Goal: Navigation & Orientation: Find specific page/section

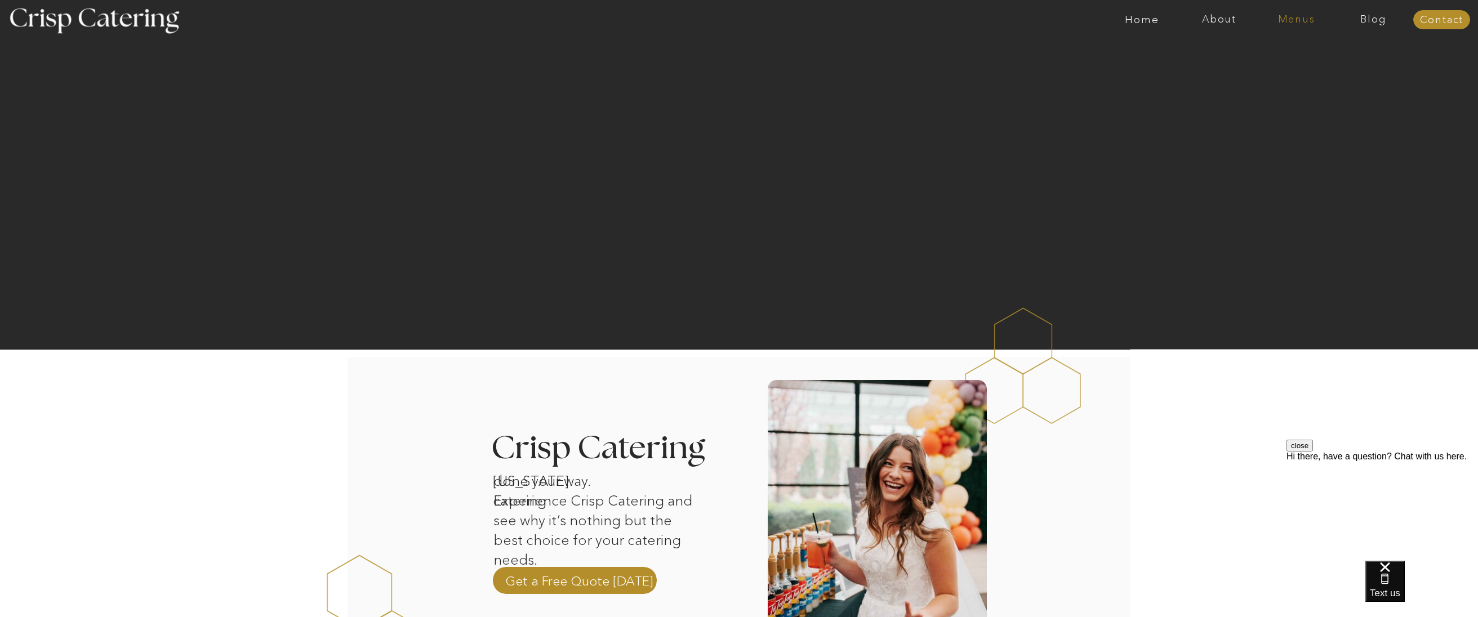
click at [1308, 19] on nav "Menus" at bounding box center [1296, 19] width 77 height 11
click at [1270, 70] on nav "Winter (Sep-Feb)" at bounding box center [1296, 66] width 92 height 11
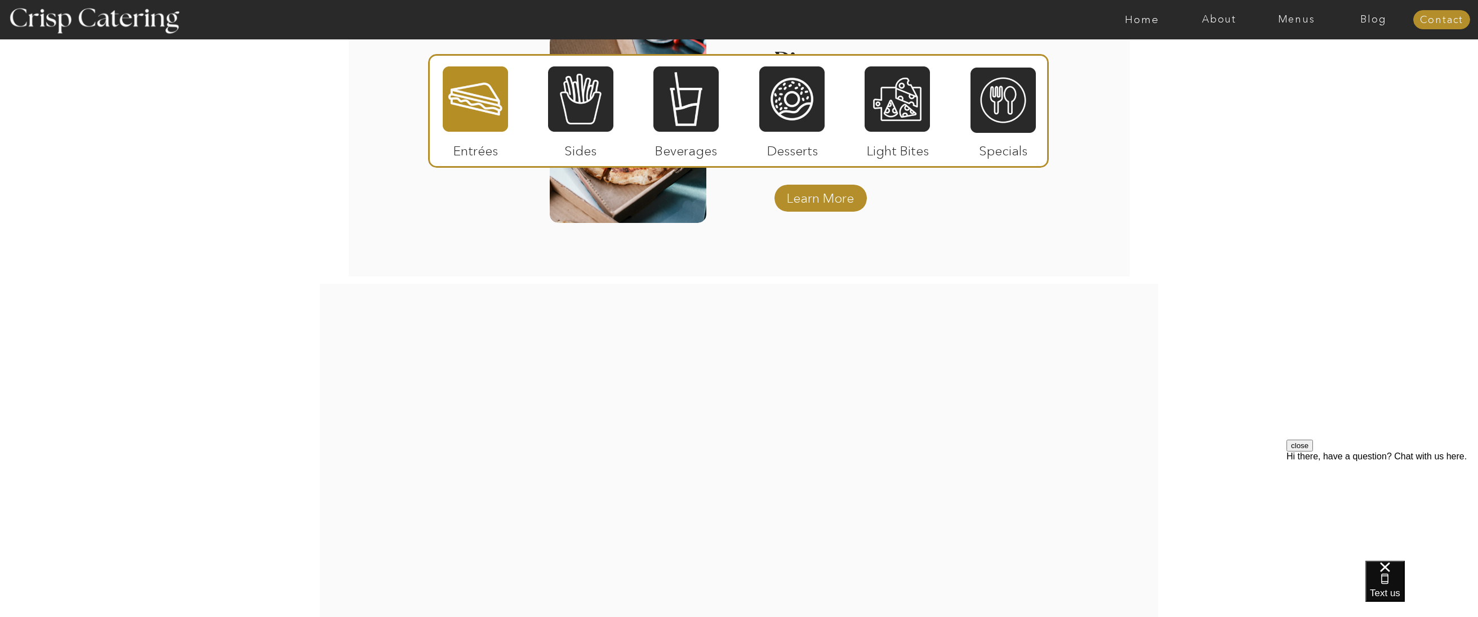
scroll to position [1964, 0]
click at [577, 109] on div at bounding box center [580, 99] width 65 height 68
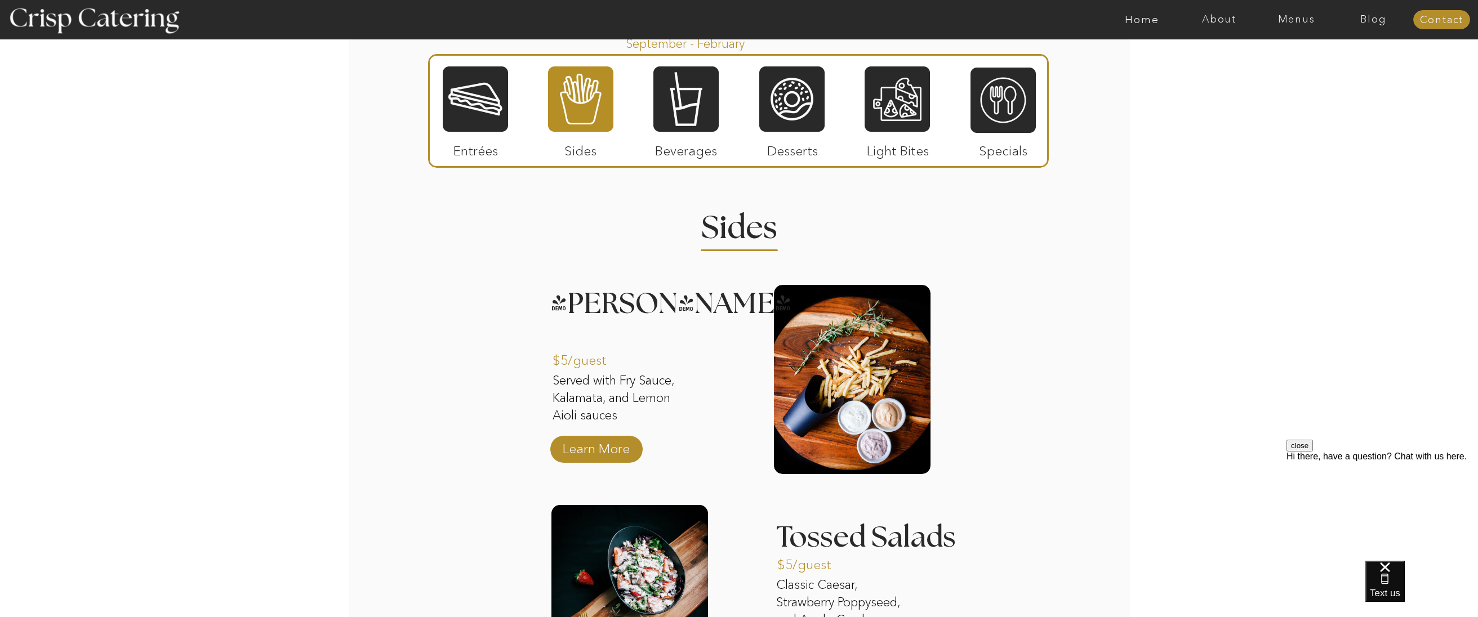
scroll to position [1288, 0]
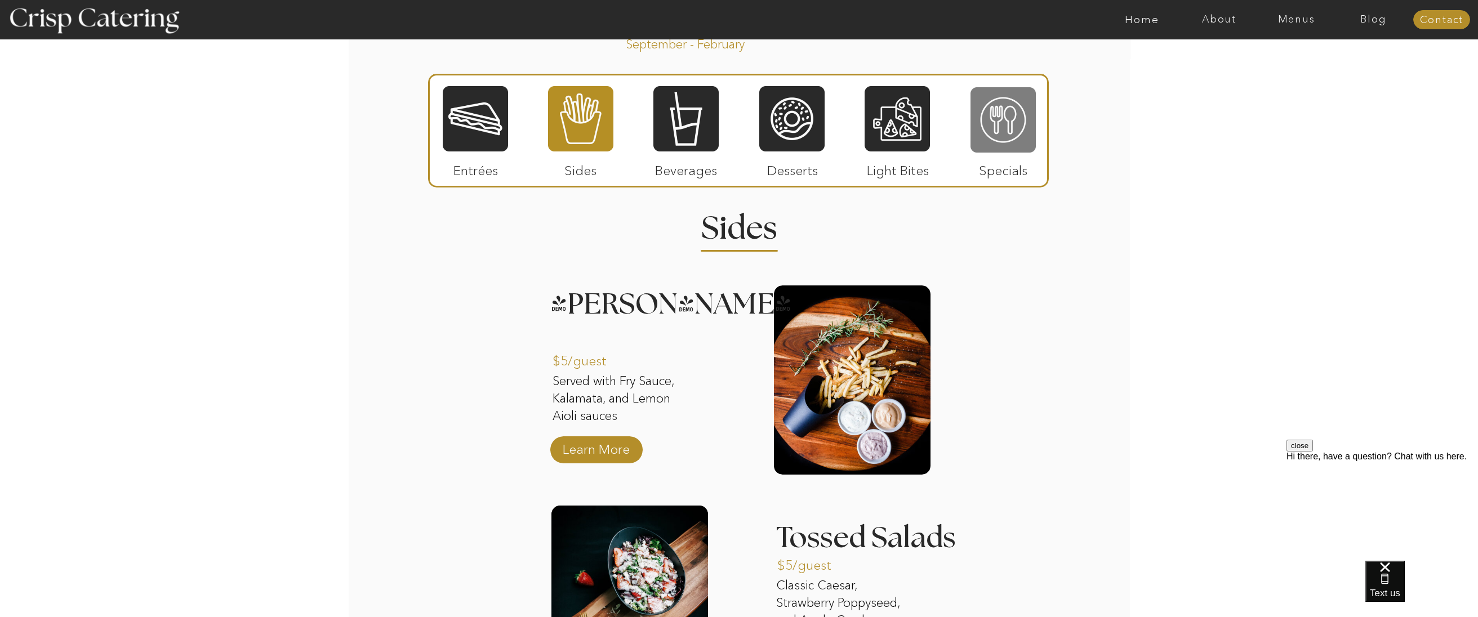
click at [1014, 137] on div at bounding box center [1003, 120] width 65 height 68
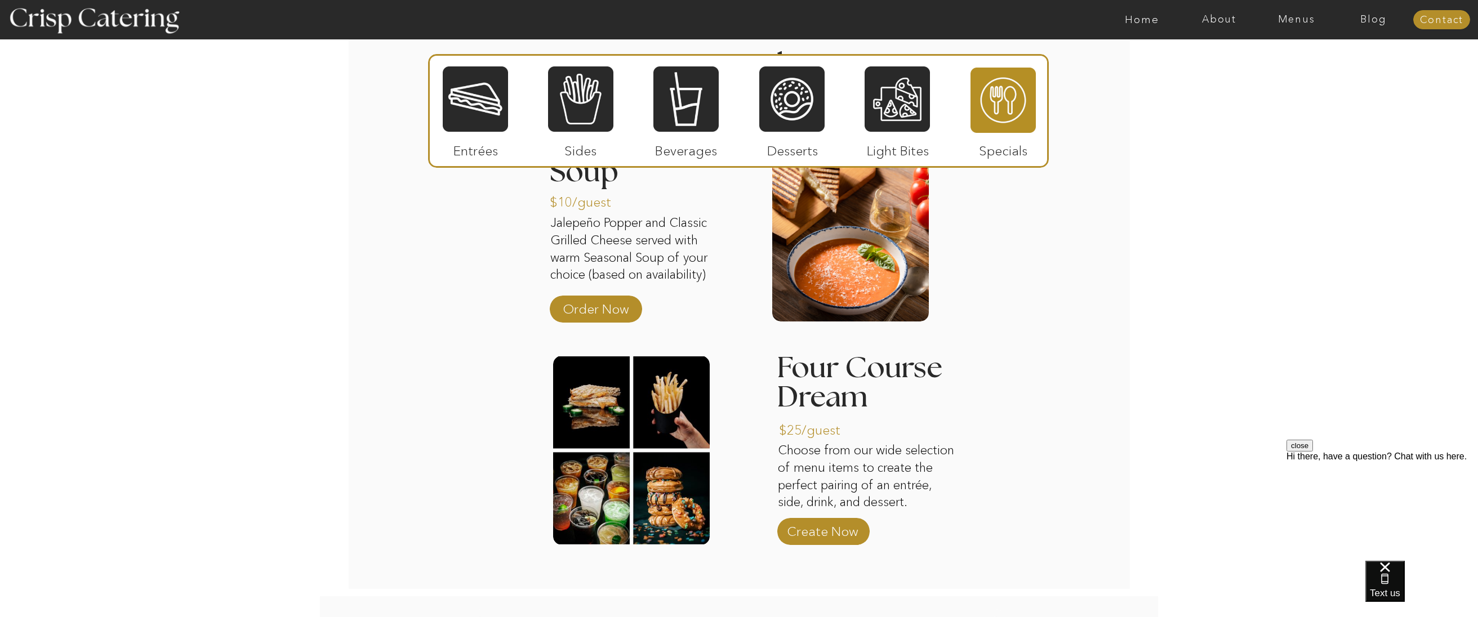
scroll to position [1457, 0]
